Goal: Complete application form

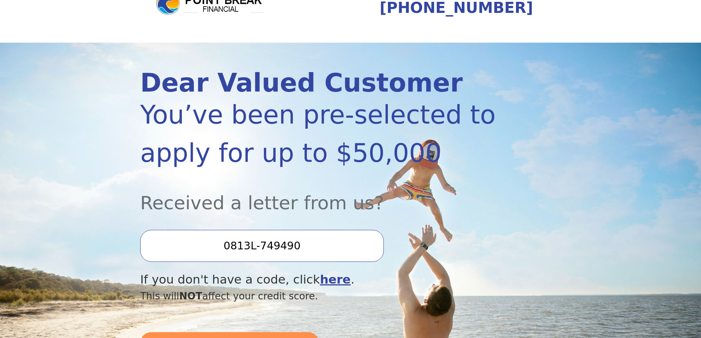
scroll to position [221, 0]
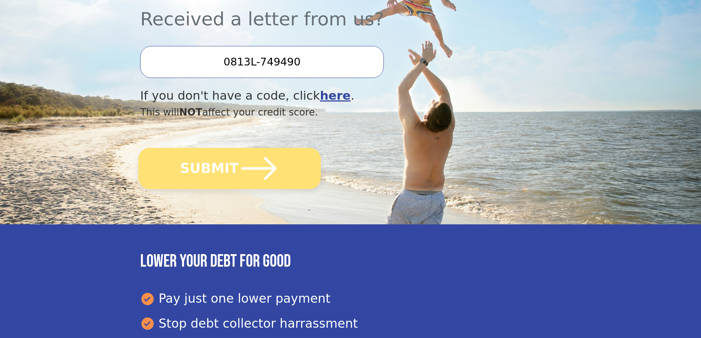
click at [246, 172] on icon "submit" at bounding box center [259, 168] width 40 height 40
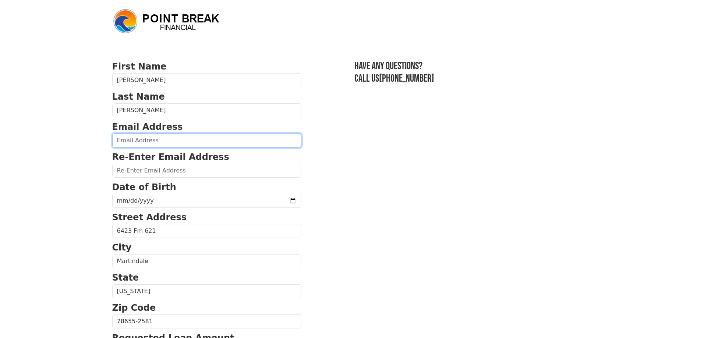
click at [146, 141] on input "email" at bounding box center [206, 140] width 189 height 14
type input "[PERSON_NAME][EMAIL_ADDRESS][PERSON_NAME][DOMAIN_NAME]"
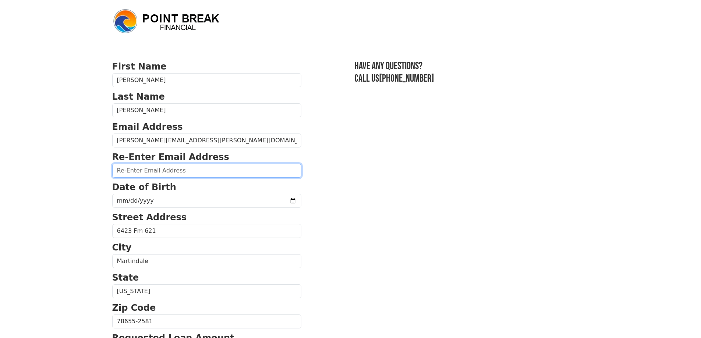
click at [134, 168] on input "email" at bounding box center [206, 171] width 189 height 14
type input "mel.lucio@yahoo.com"
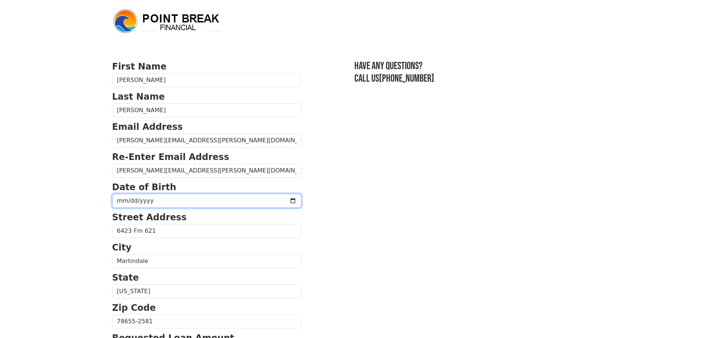
click at [120, 196] on input "date" at bounding box center [206, 201] width 189 height 14
type input "1980-05-02"
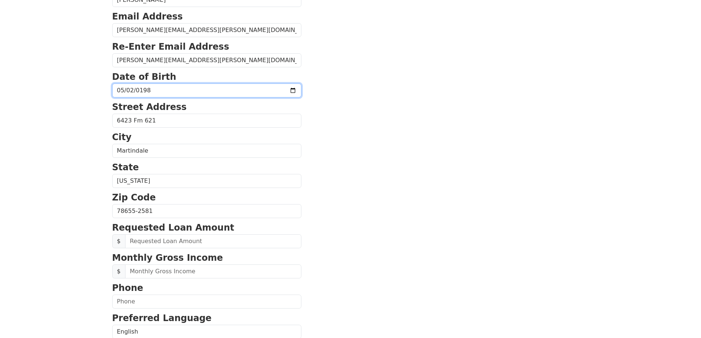
scroll to position [147, 0]
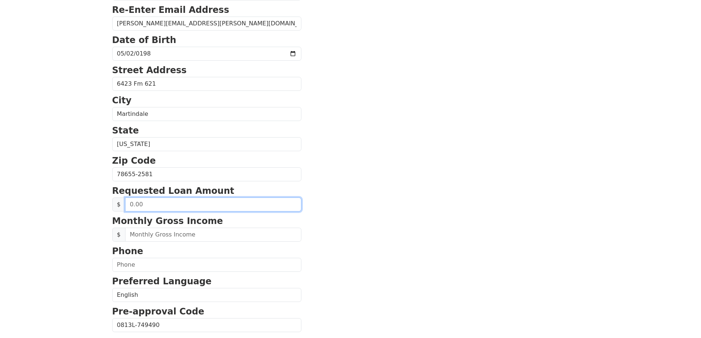
click at [171, 206] on input "text" at bounding box center [213, 204] width 176 height 14
type input "27,000.00"
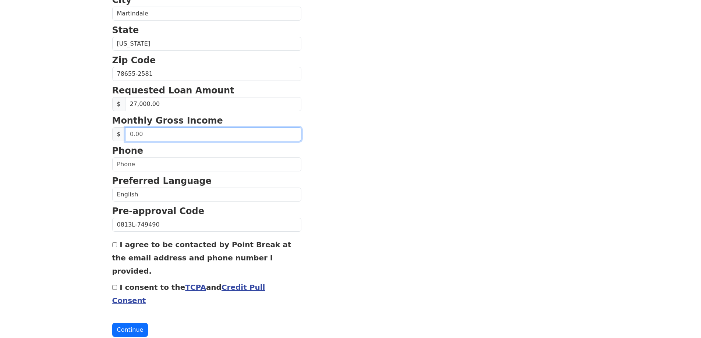
click at [160, 133] on input "text" at bounding box center [213, 134] width 176 height 14
type input "8.00"
type input "5,600.00"
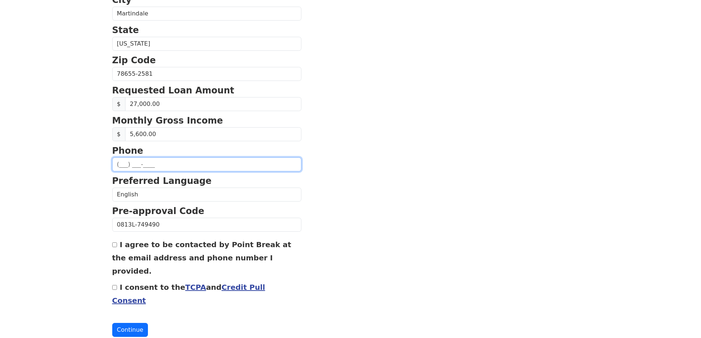
click at [130, 167] on input "text" at bounding box center [206, 164] width 189 height 14
type input "(512) 216-8962"
click at [115, 242] on div "I agree to be contacted by Point Break at the email address and phone number I …" at bounding box center [206, 258] width 189 height 40
click at [115, 245] on input "I agree to be contacted by Point Break at the email address and phone number I …" at bounding box center [114, 244] width 5 height 5
checkbox input "true"
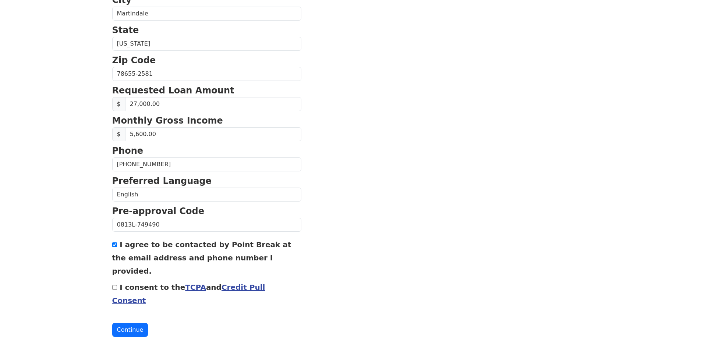
click at [114, 285] on input "I consent to the TCPA and Credit Pull Consent" at bounding box center [114, 287] width 5 height 5
checkbox input "true"
click at [131, 323] on button "Continue" at bounding box center [130, 330] width 36 height 14
click at [132, 323] on button "Continue" at bounding box center [130, 330] width 36 height 14
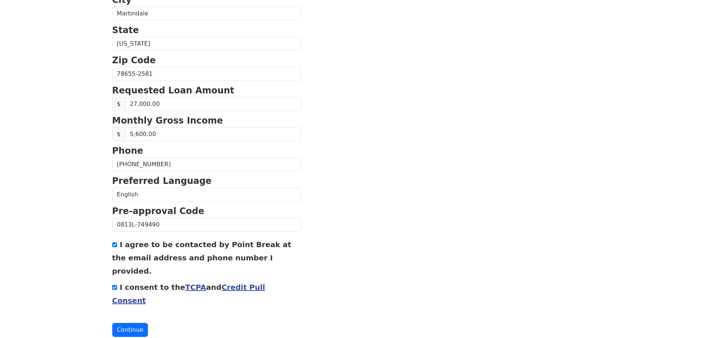
scroll to position [1, 0]
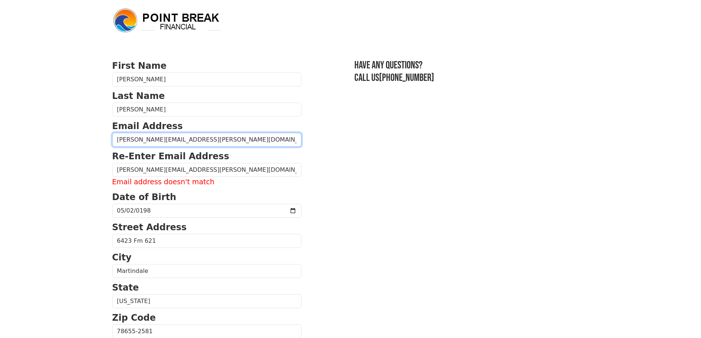
click at [158, 140] on input "mel.lucio@yahhoo.com" at bounding box center [206, 140] width 189 height 14
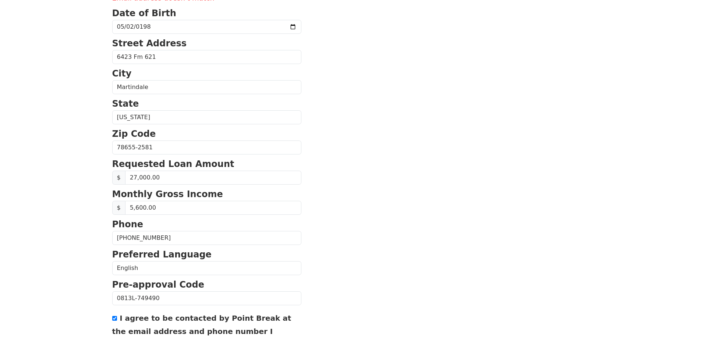
scroll to position [258, 0]
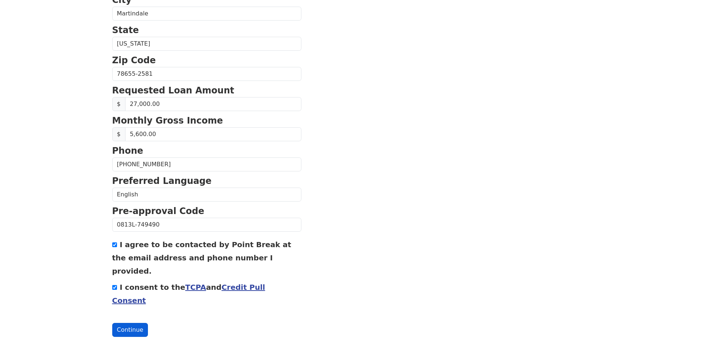
click at [130, 323] on button "Continue" at bounding box center [130, 330] width 36 height 14
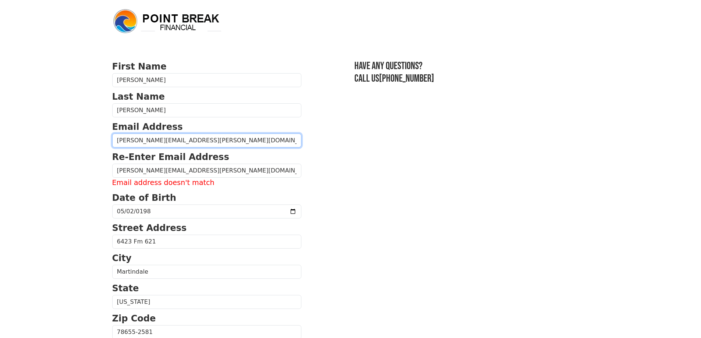
drag, startPoint x: 175, startPoint y: 140, endPoint x: 118, endPoint y: 147, distance: 57.0
click at [118, 147] on input "mel.lucio@yahoo.com" at bounding box center [206, 140] width 189 height 14
type input "mel.lucio@yahoo.com"
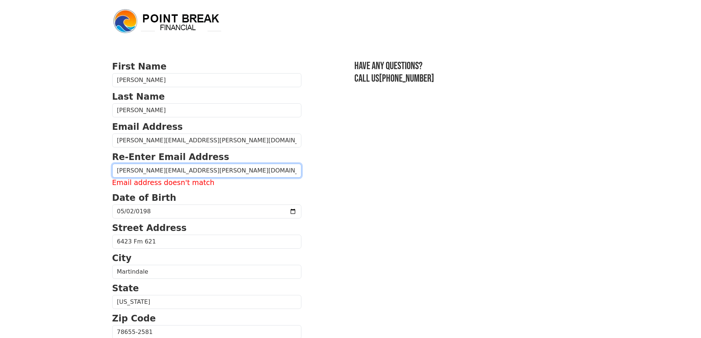
click at [249, 175] on input "mel.lucio@yahoo.com" at bounding box center [206, 171] width 189 height 14
drag, startPoint x: 183, startPoint y: 172, endPoint x: 110, endPoint y: 175, distance: 72.9
click at [110, 175] on div "First Name Melissa Last Name Lucio Email Address mel.lucio@yahoo.com Re-Enter E…" at bounding box center [350, 310] width 485 height 621
type input "mel.lucio@yahoo.com"
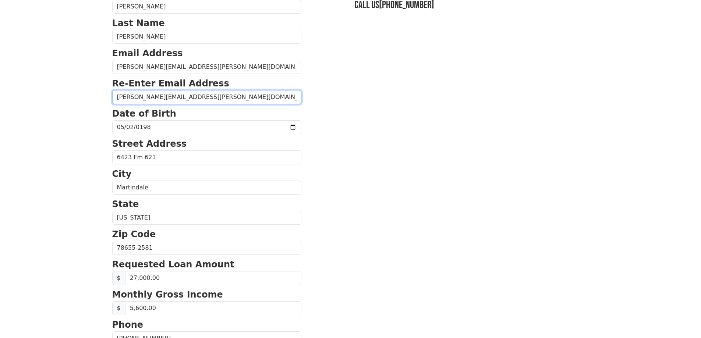
scroll to position [247, 0]
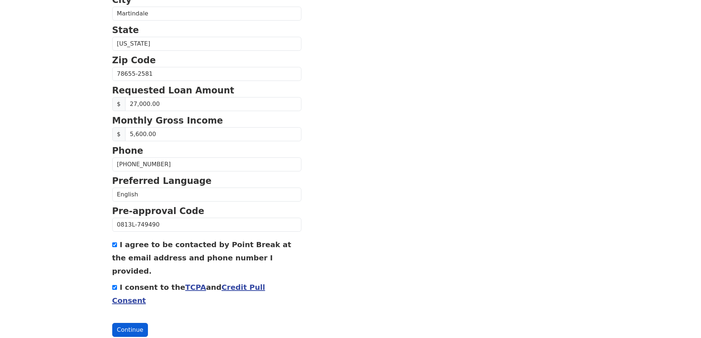
click at [125, 323] on button "Continue" at bounding box center [130, 330] width 36 height 14
